Goal: Navigation & Orientation: Find specific page/section

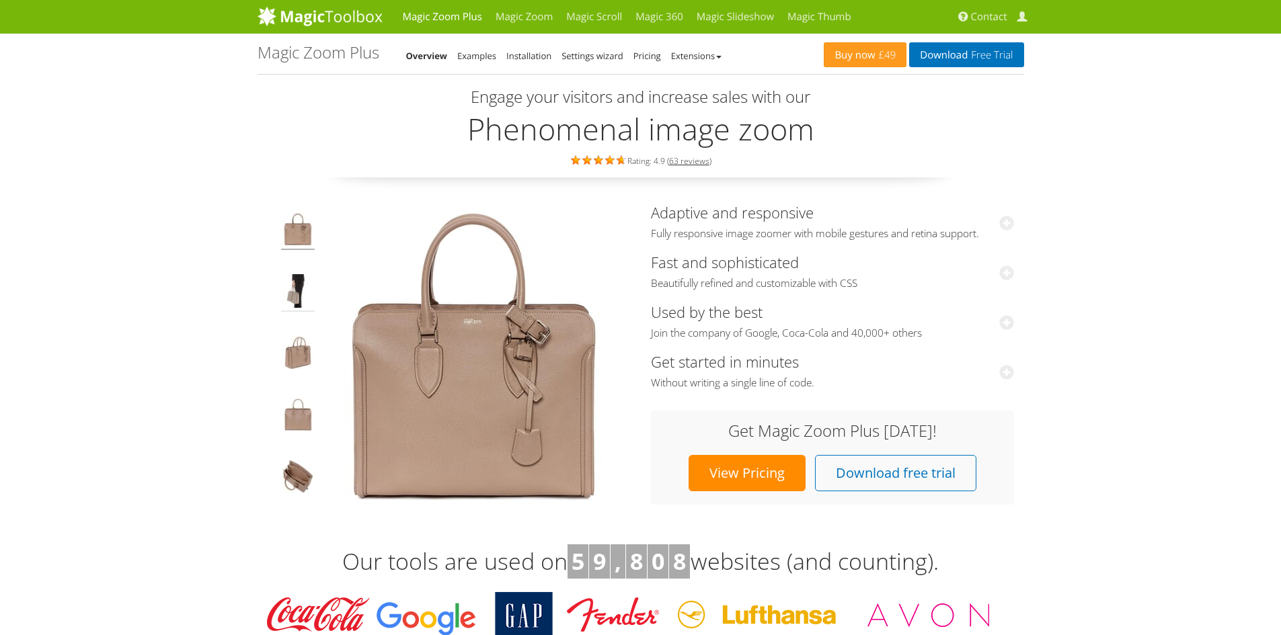
click at [290, 294] on img at bounding box center [298, 293] width 34 height 38
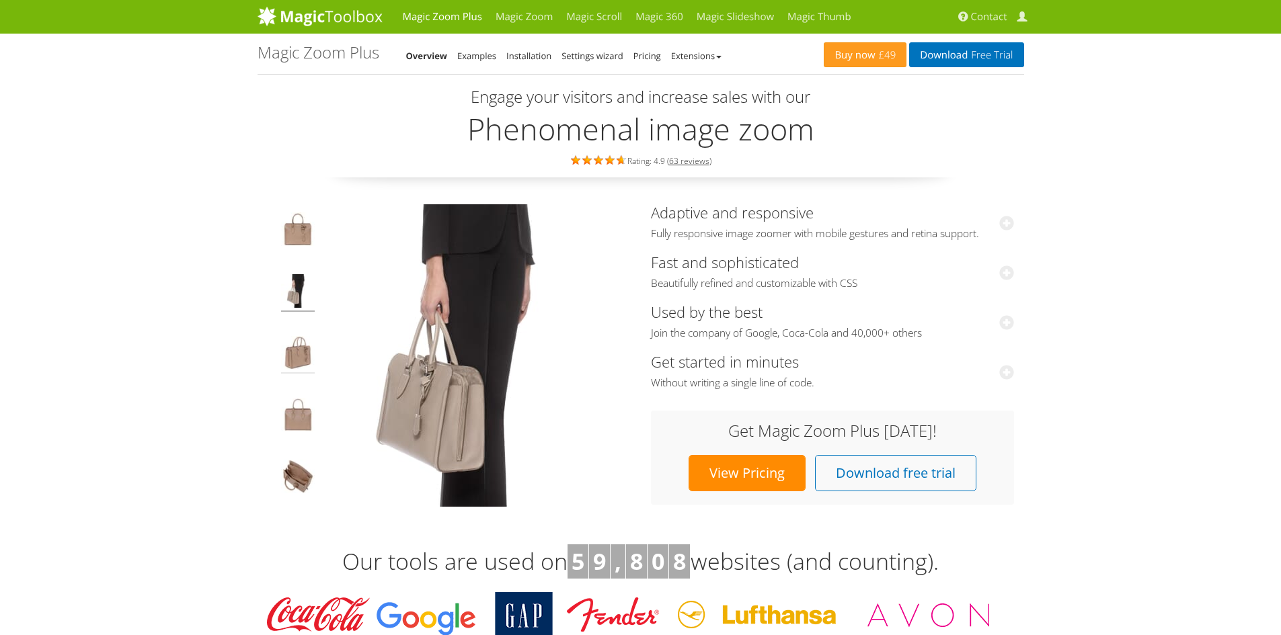
click at [290, 345] on img at bounding box center [298, 355] width 34 height 38
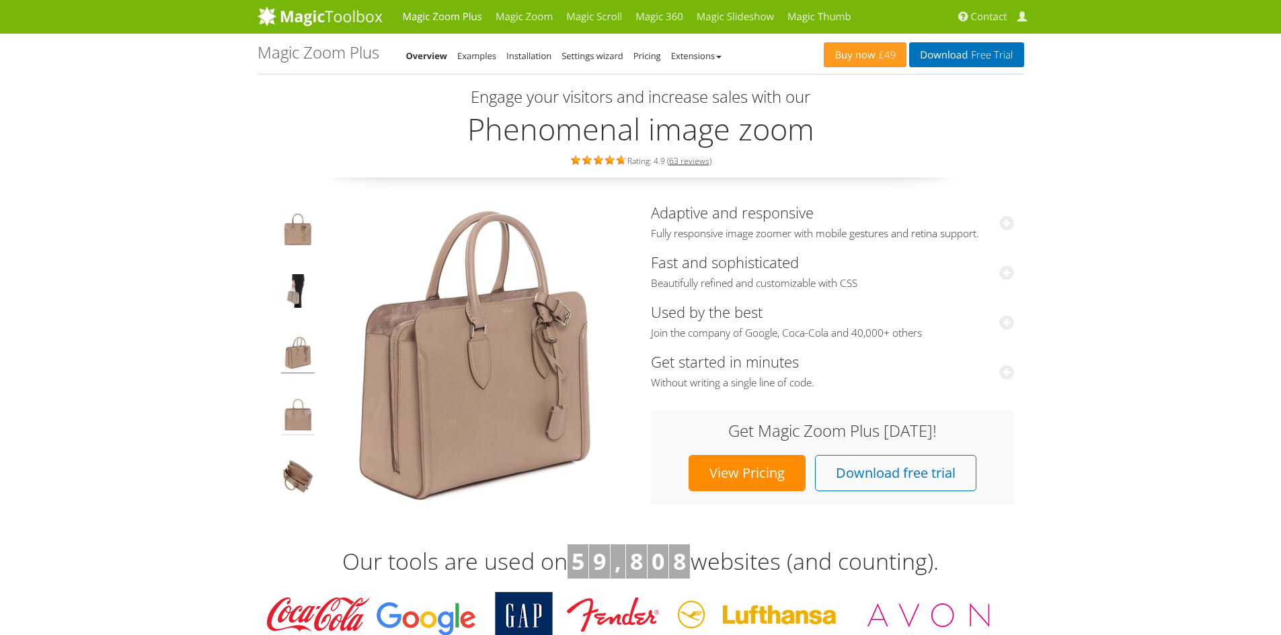
click at [295, 418] on img at bounding box center [298, 417] width 34 height 38
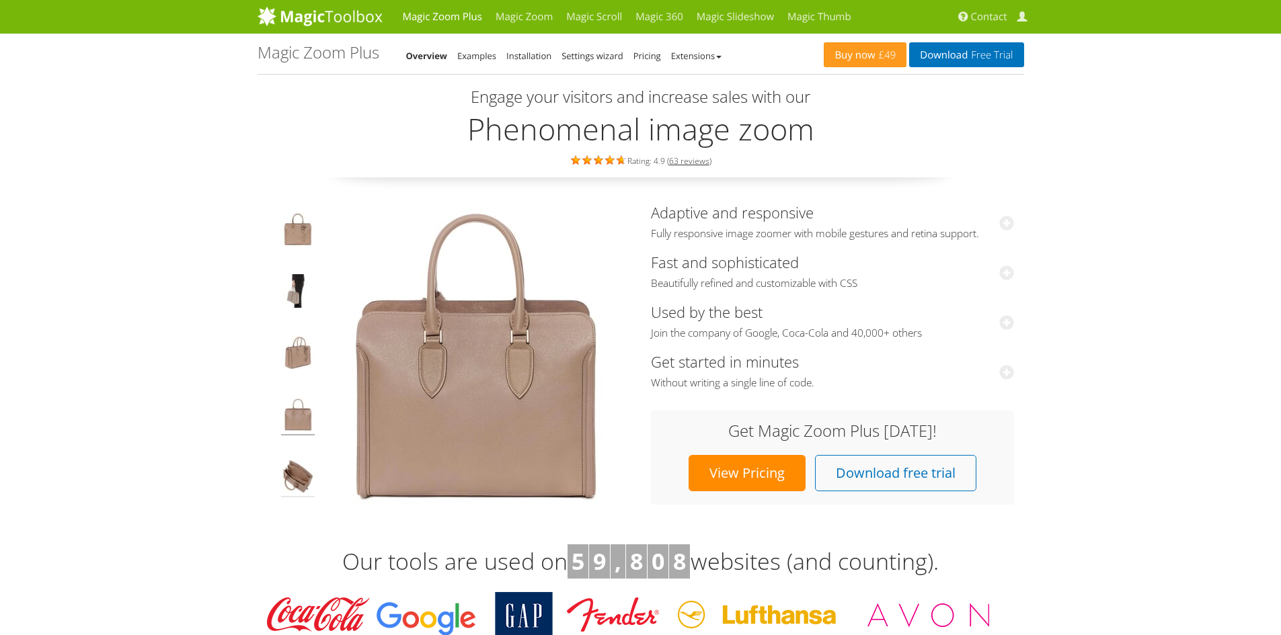
click at [296, 460] on img at bounding box center [298, 479] width 34 height 38
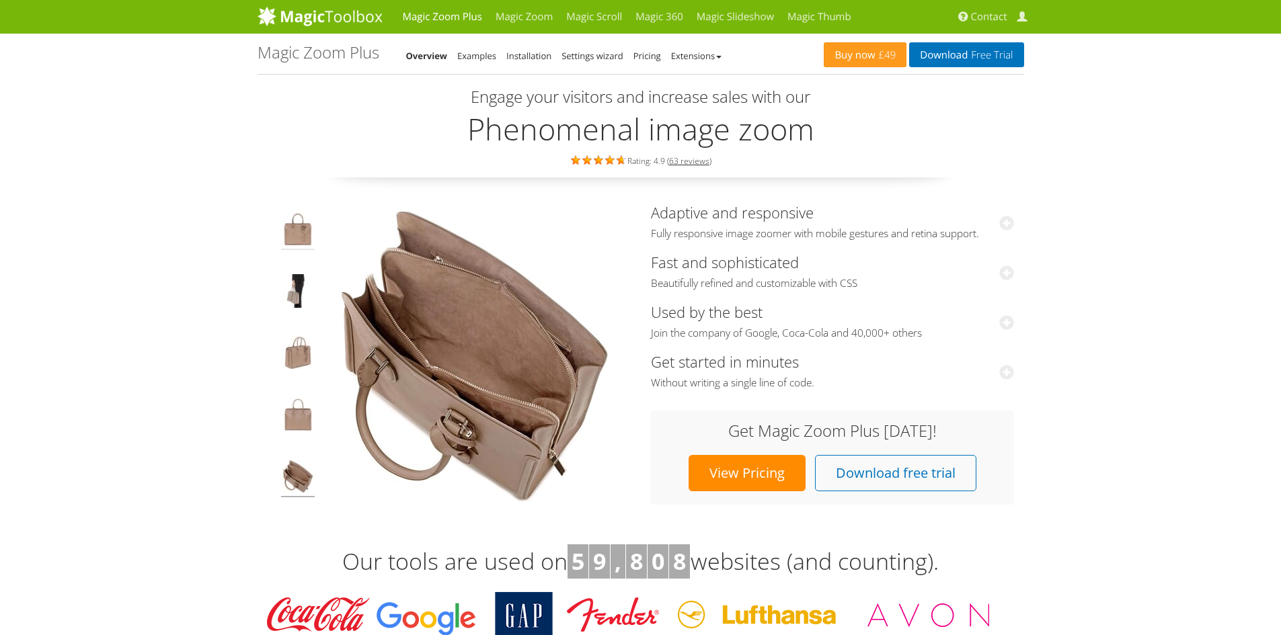
click at [298, 229] on img at bounding box center [298, 231] width 34 height 38
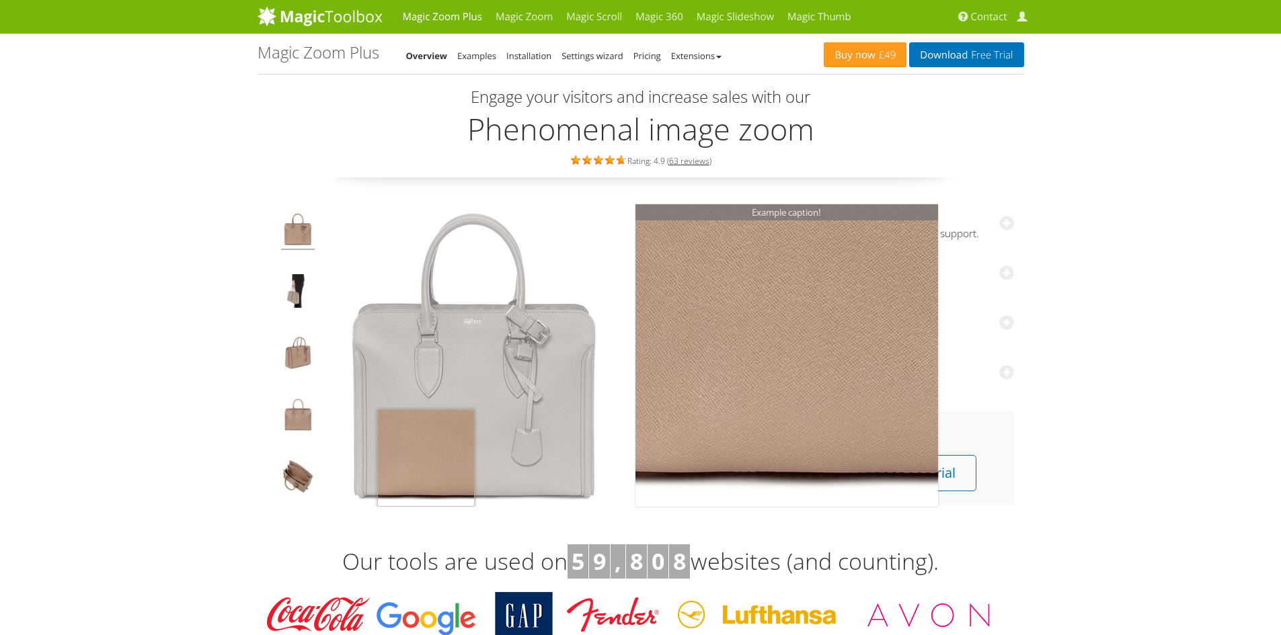
click at [426, 463] on img at bounding box center [474, 355] width 303 height 303
